Goal: Navigation & Orientation: Find specific page/section

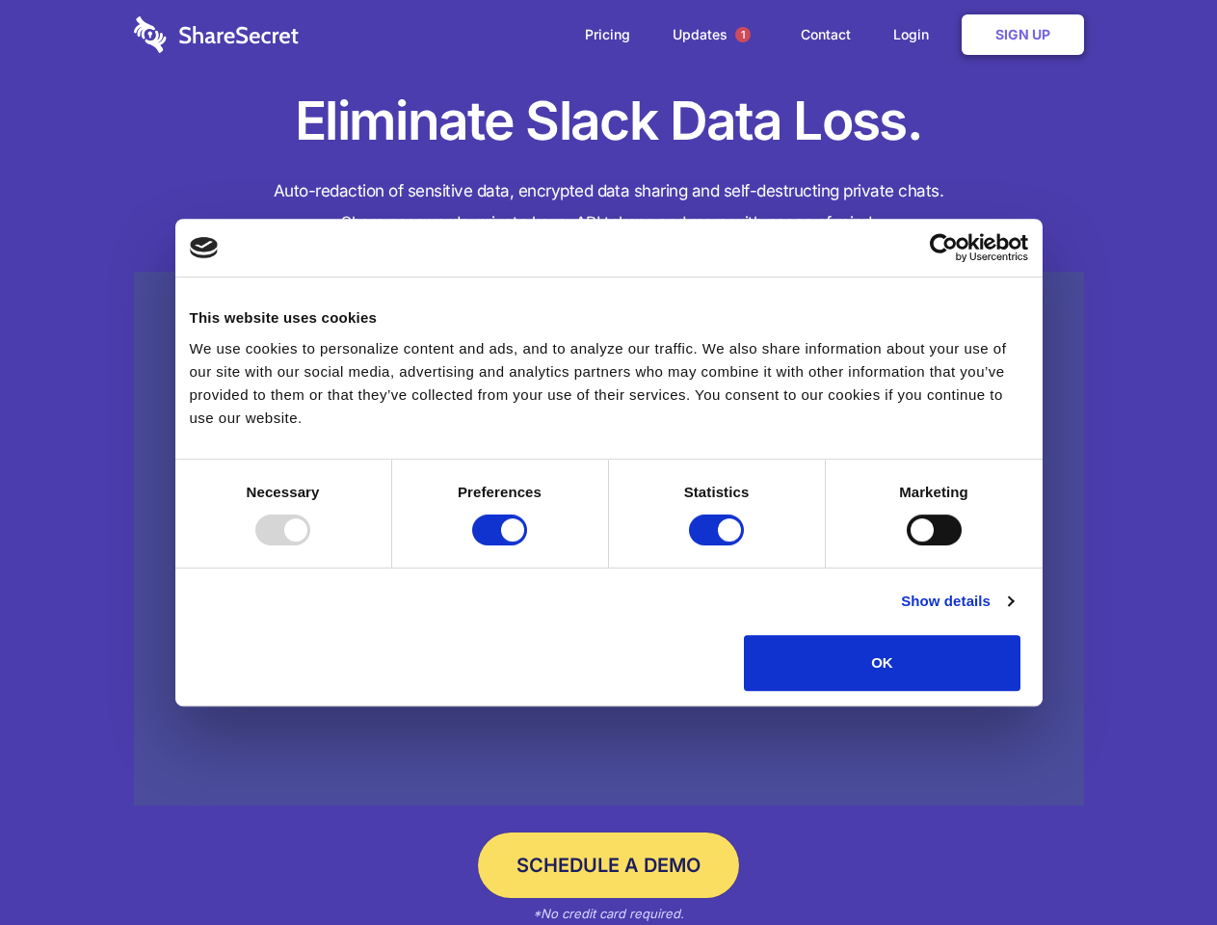
click at [310, 546] on div at bounding box center [282, 530] width 55 height 31
click at [527, 546] on input "Preferences" at bounding box center [499, 530] width 55 height 31
checkbox input "false"
click at [719, 546] on input "Statistics" at bounding box center [716, 530] width 55 height 31
checkbox input "false"
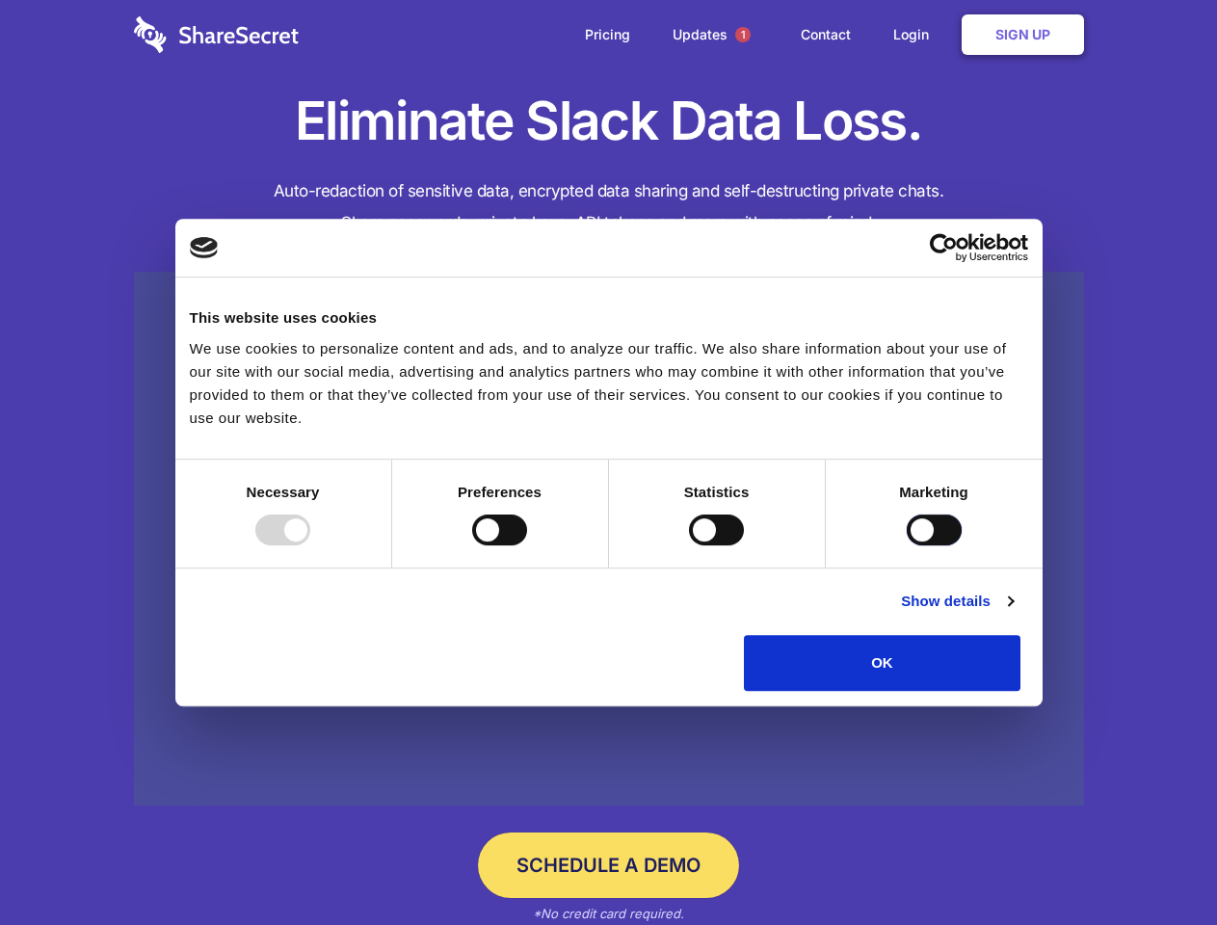
click at [907, 546] on input "Marketing" at bounding box center [934, 530] width 55 height 31
checkbox input "true"
click at [1013, 613] on link "Show details" at bounding box center [957, 601] width 112 height 23
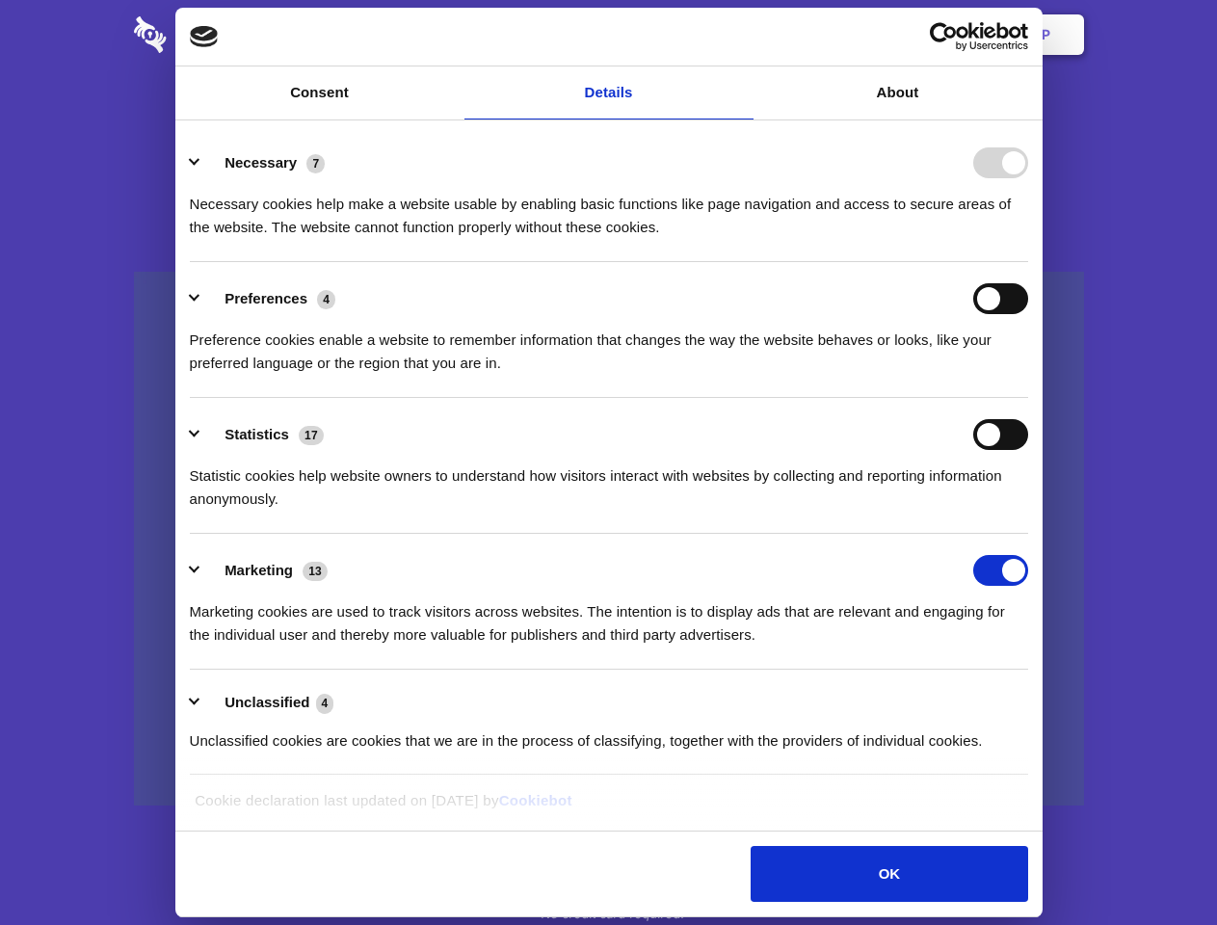
click at [1028, 262] on li "Necessary 7 Necessary cookies help make a website usable by enabling basic func…" at bounding box center [609, 194] width 839 height 136
click at [742, 35] on span "1" at bounding box center [742, 34] width 15 height 15
